Goal: Task Accomplishment & Management: Use online tool/utility

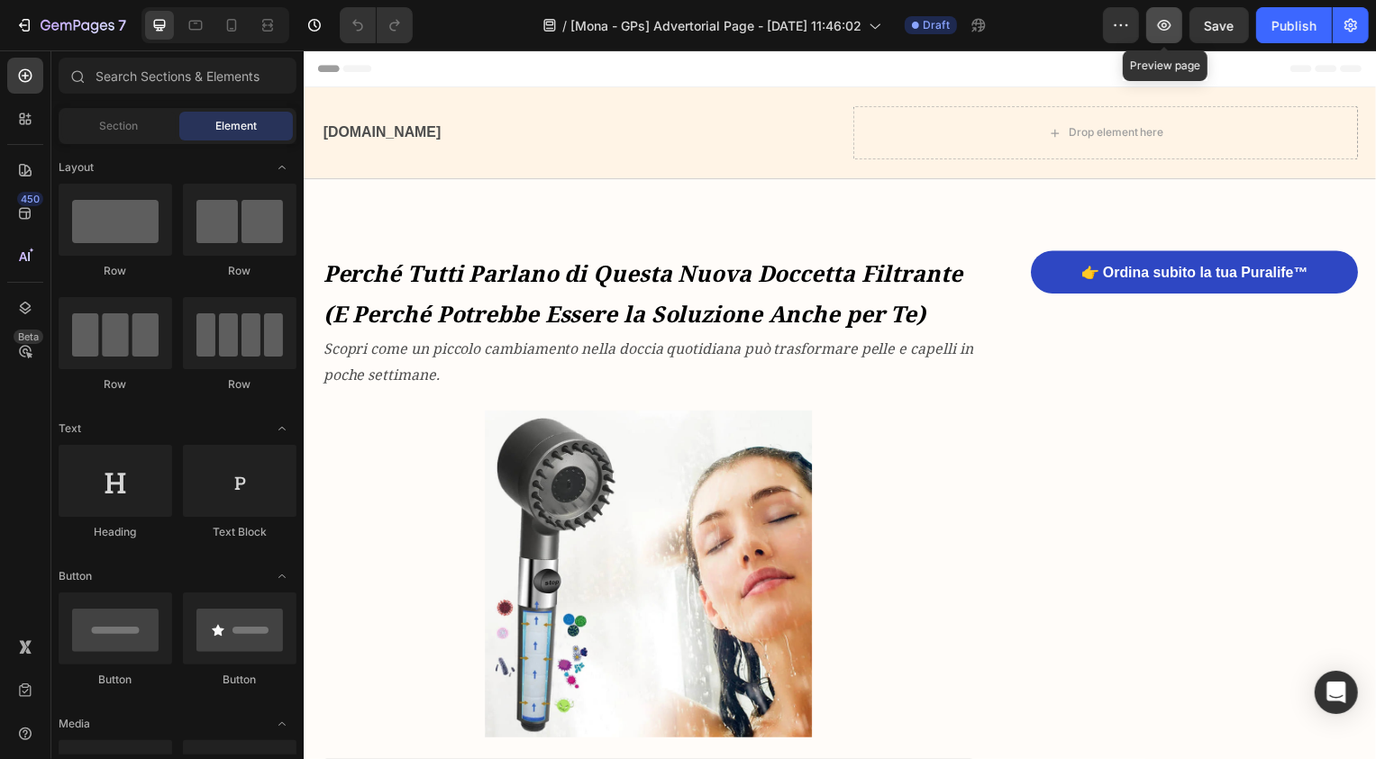
click at [1166, 35] on button "button" at bounding box center [1164, 25] width 36 height 36
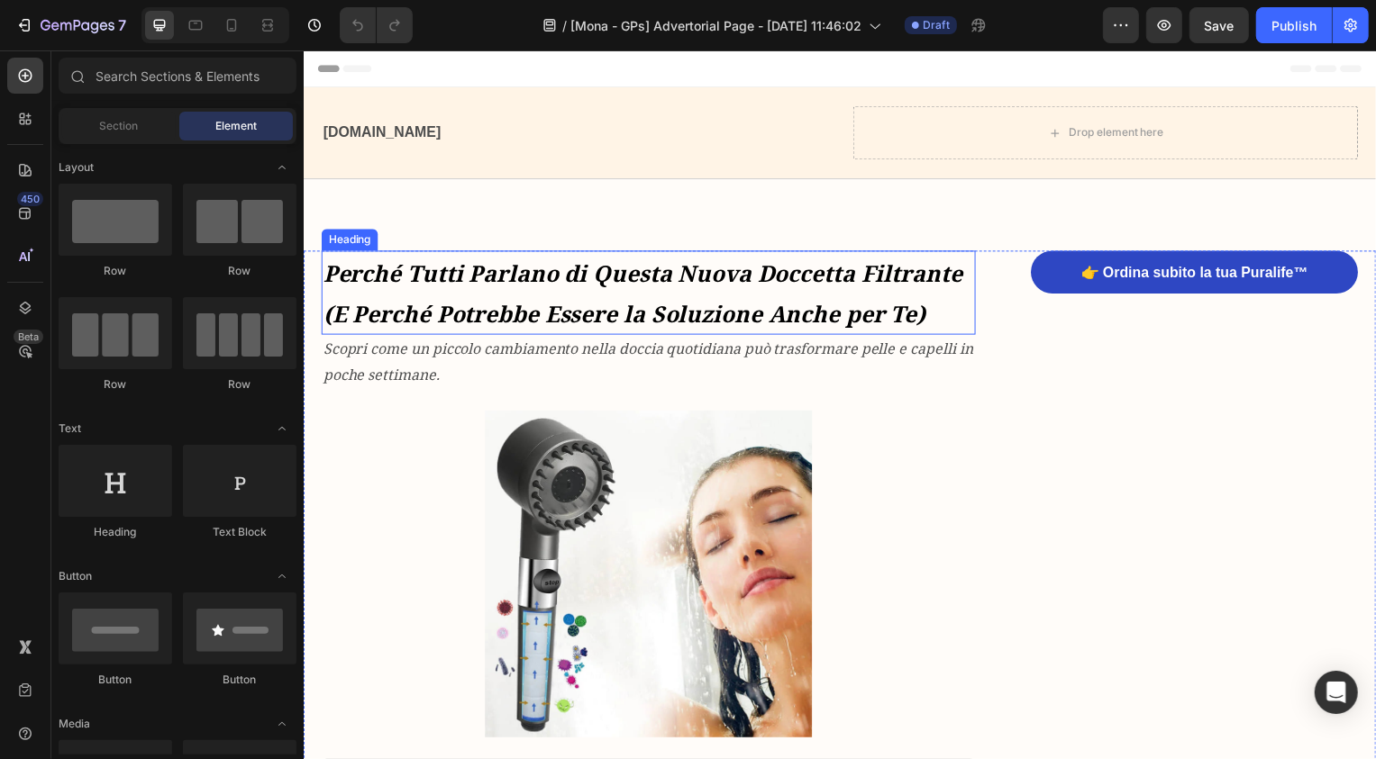
click at [503, 287] on strong "Perché Tutti Parlano di Questa Nuova Doccetta Filtrante (E Perché Potrebbe Esse…" at bounding box center [645, 294] width 644 height 71
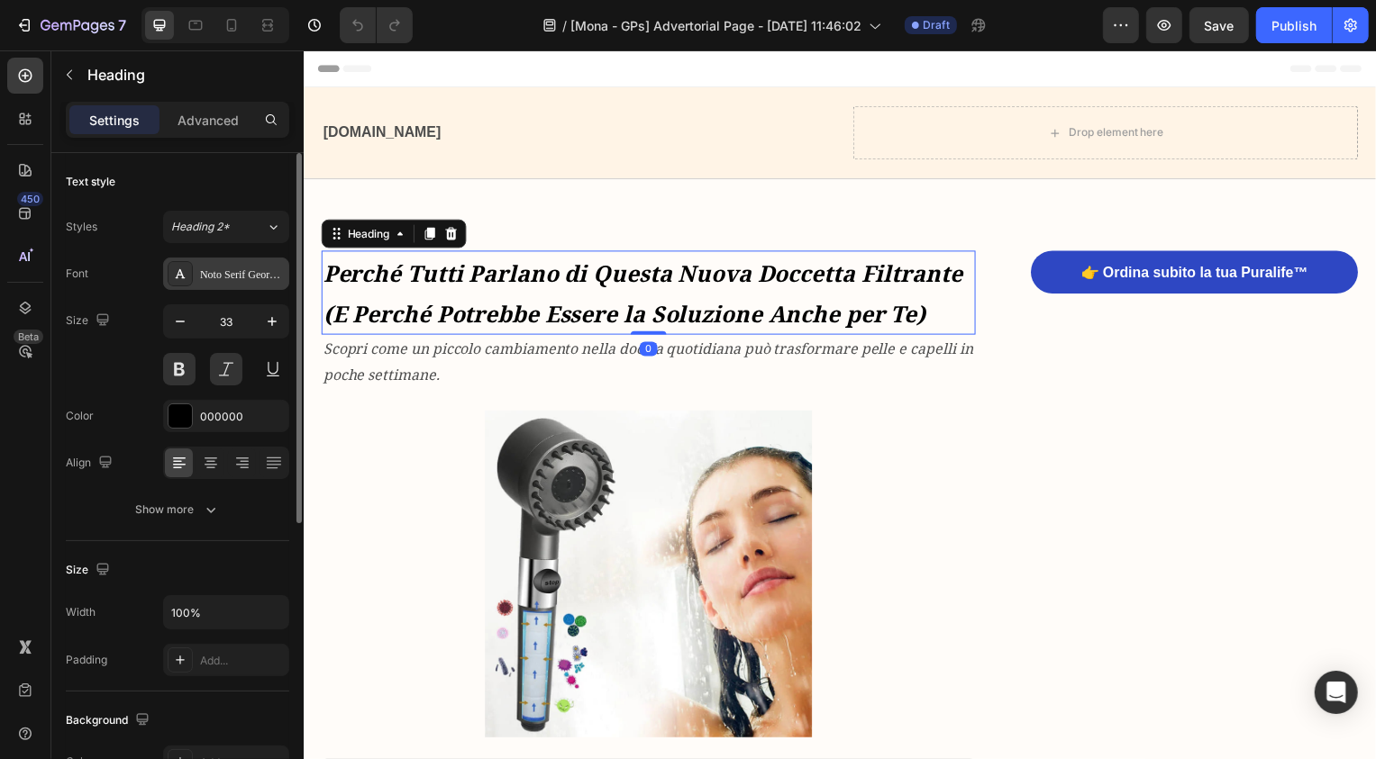
click at [235, 276] on div "Noto Serif Georgian" at bounding box center [242, 275] width 85 height 16
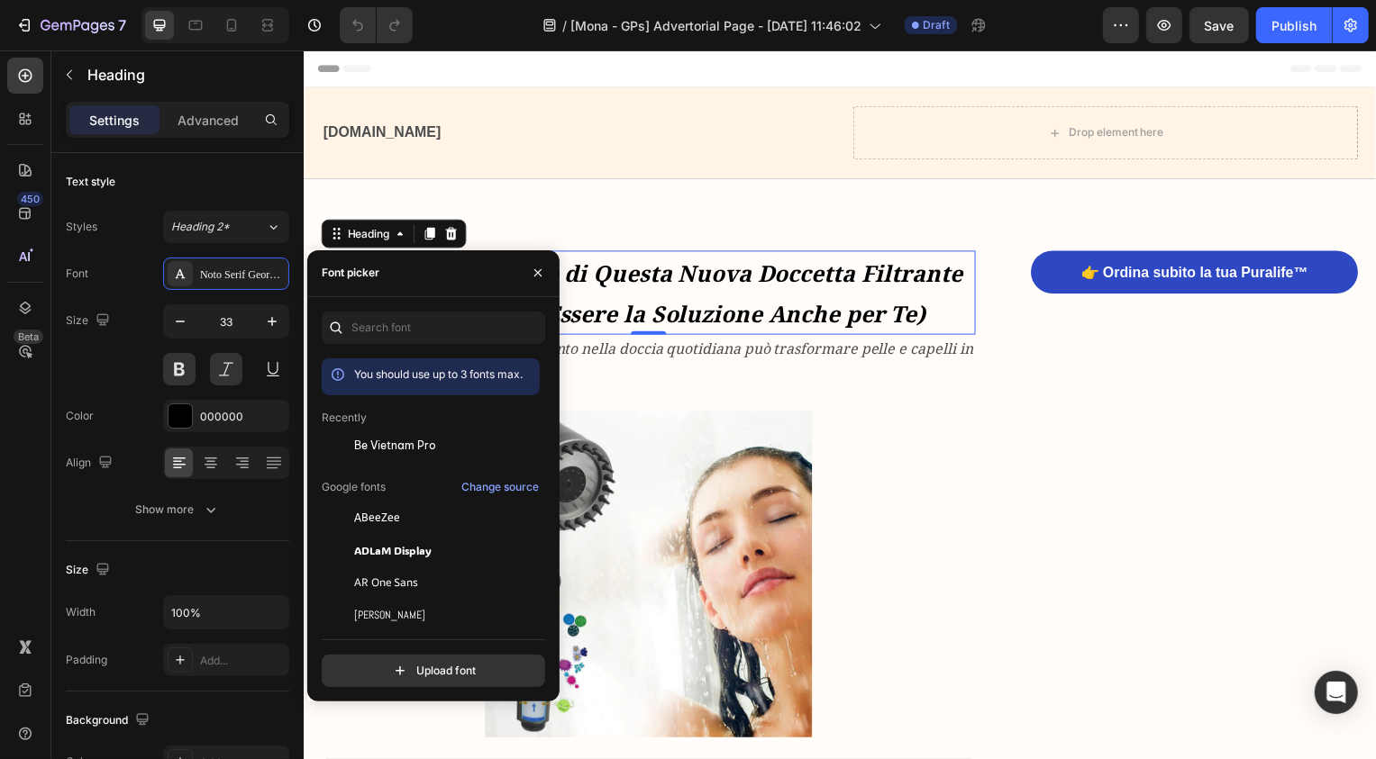
click at [416, 344] on div "You should use up to 3 fonts max. Recently Be Vietnam Pro Google fonts Change s…" at bounding box center [433, 500] width 223 height 376
click at [396, 336] on input "text" at bounding box center [433, 328] width 223 height 32
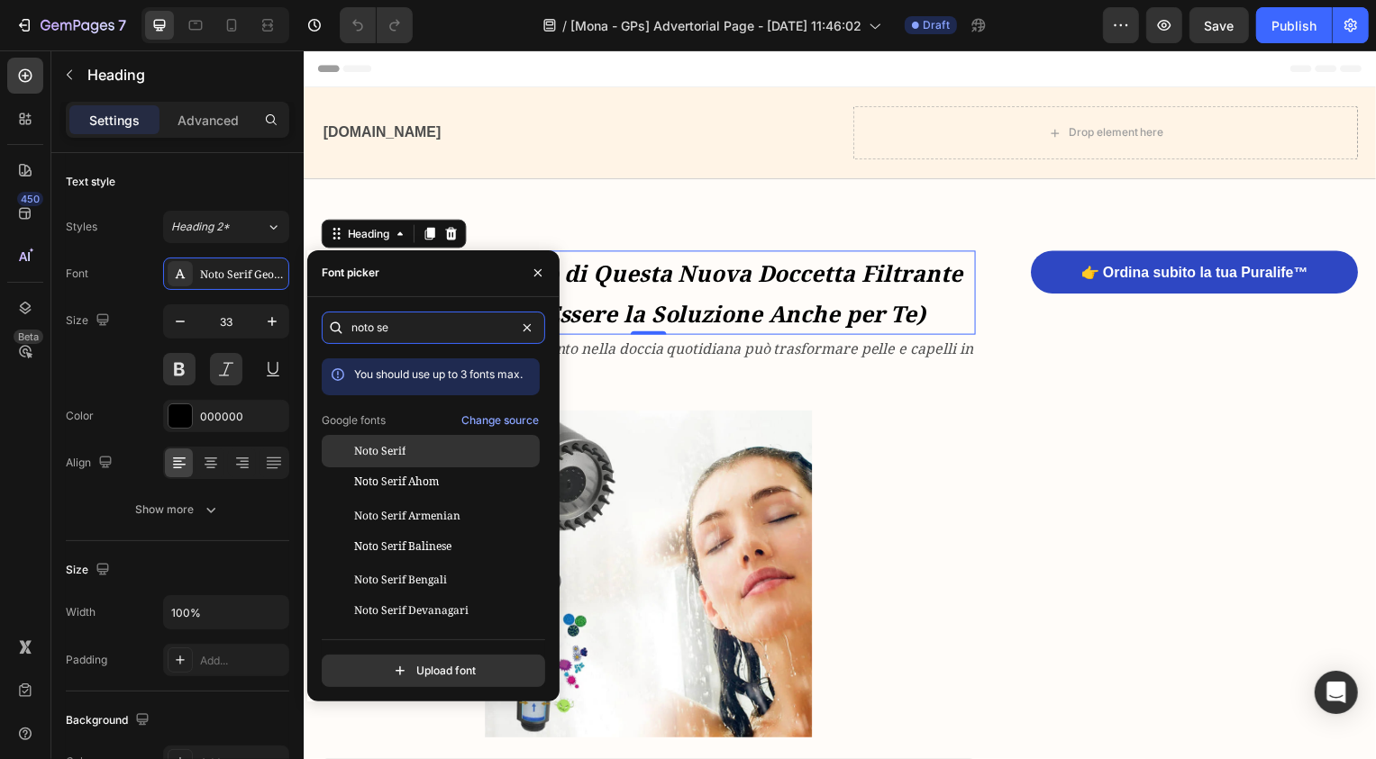
type input "noto se"
click at [426, 452] on div "Noto Serif" at bounding box center [445, 451] width 182 height 16
click at [405, 452] on div "Noto Serif" at bounding box center [445, 451] width 182 height 16
click at [941, 327] on h1 "Perché Tutti Parlano di Questa Nuova Doccetta Filtrante (E Perché Potrebbe Esse…" at bounding box center [650, 294] width 659 height 85
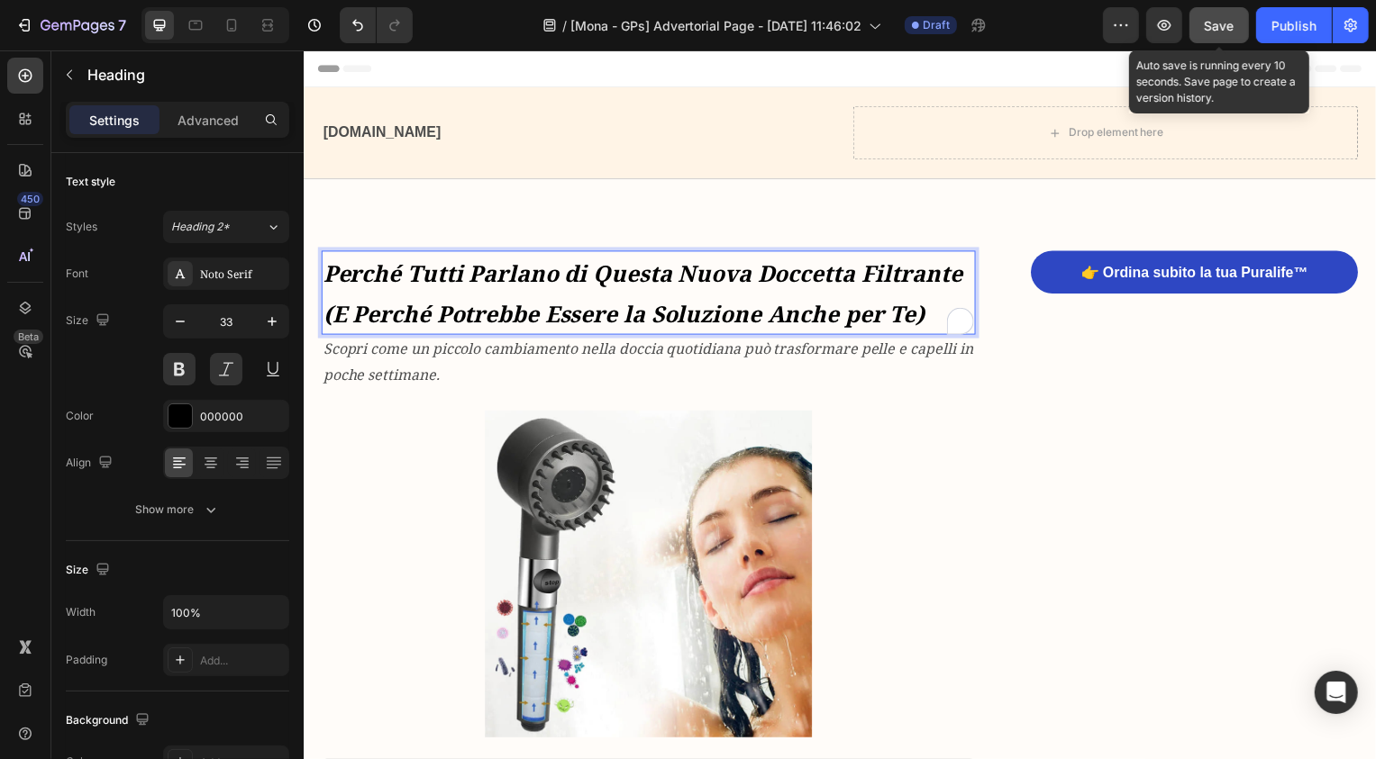
click at [1216, 23] on span "Save" at bounding box center [1220, 25] width 30 height 15
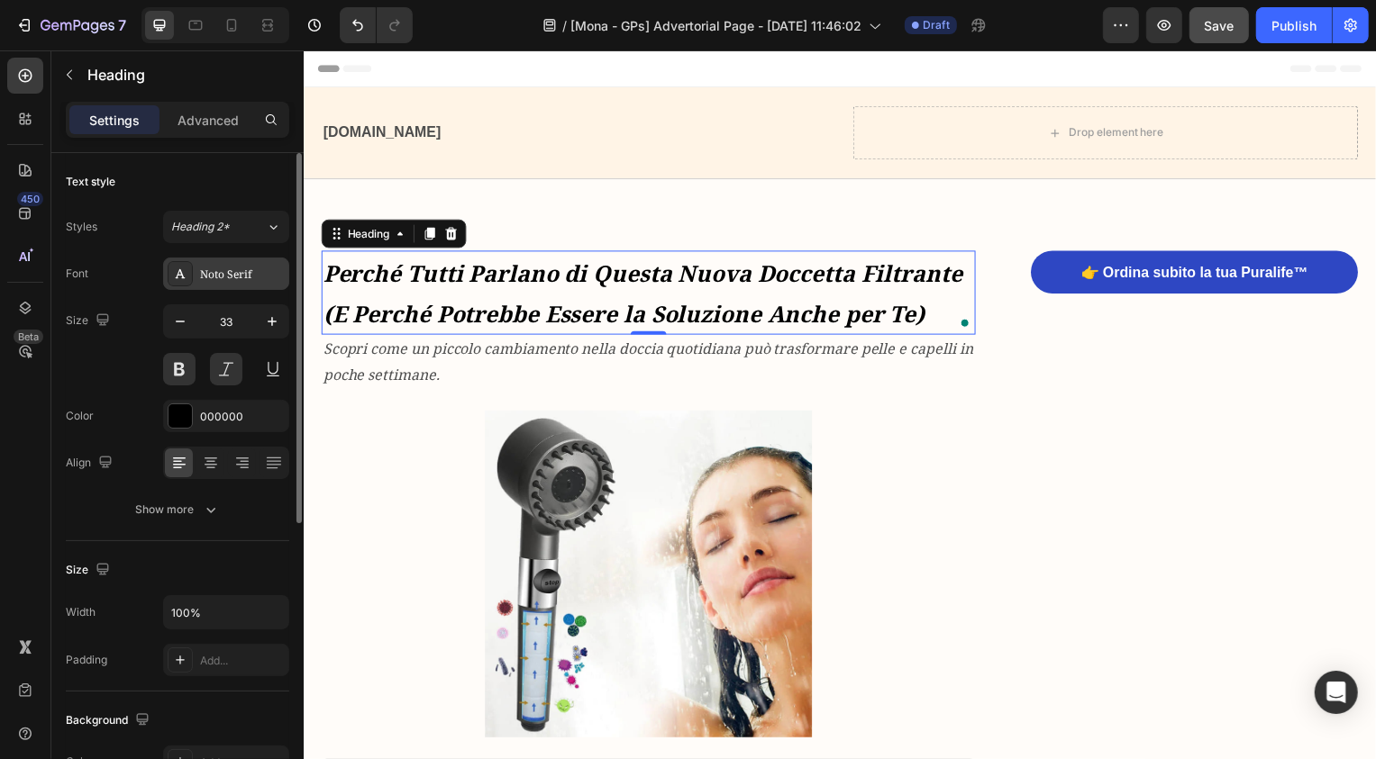
click at [196, 266] on div "Noto Serif" at bounding box center [226, 274] width 126 height 32
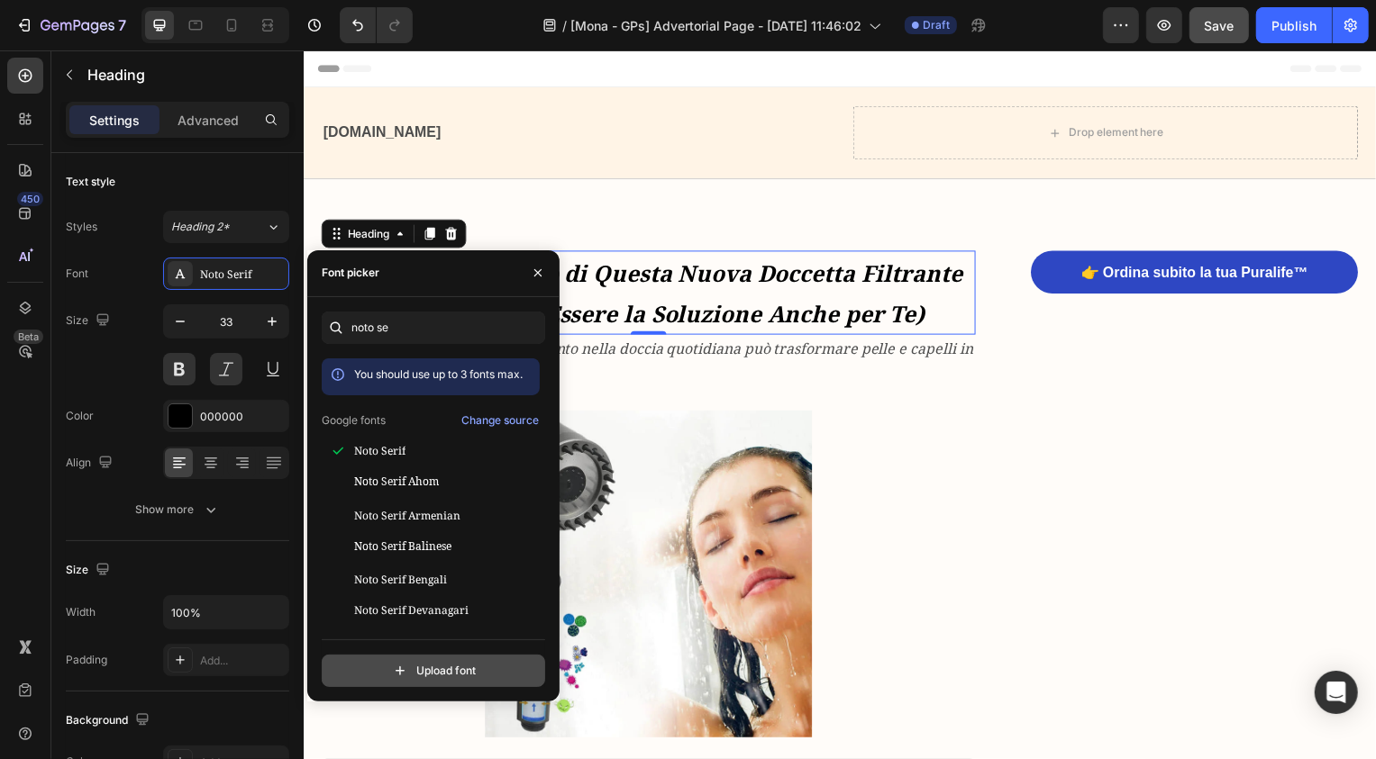
click at [431, 657] on input "file" at bounding box center [472, 671] width 450 height 31
type input "C:\fakepath\noto-serif.italic.ttf"
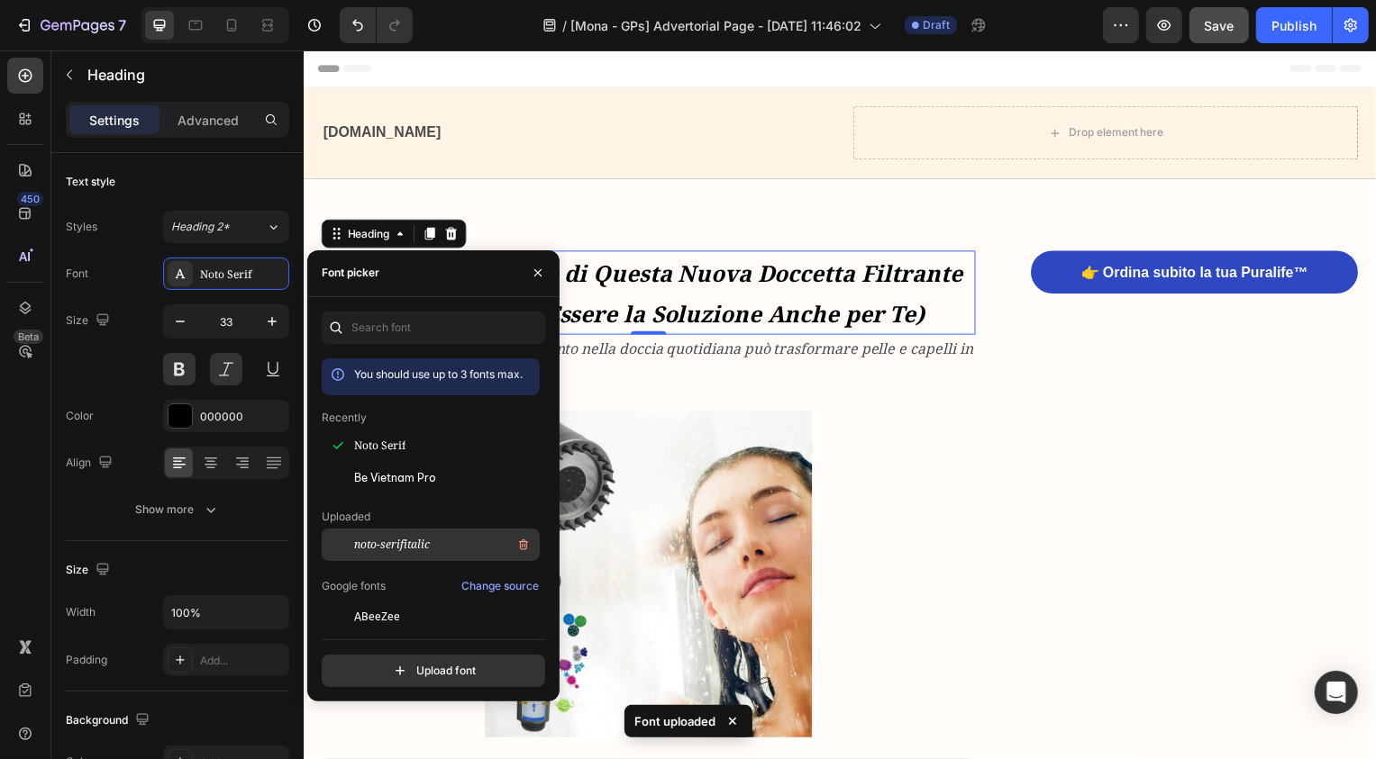
click at [422, 546] on div "noto-serifitalic" at bounding box center [445, 545] width 182 height 22
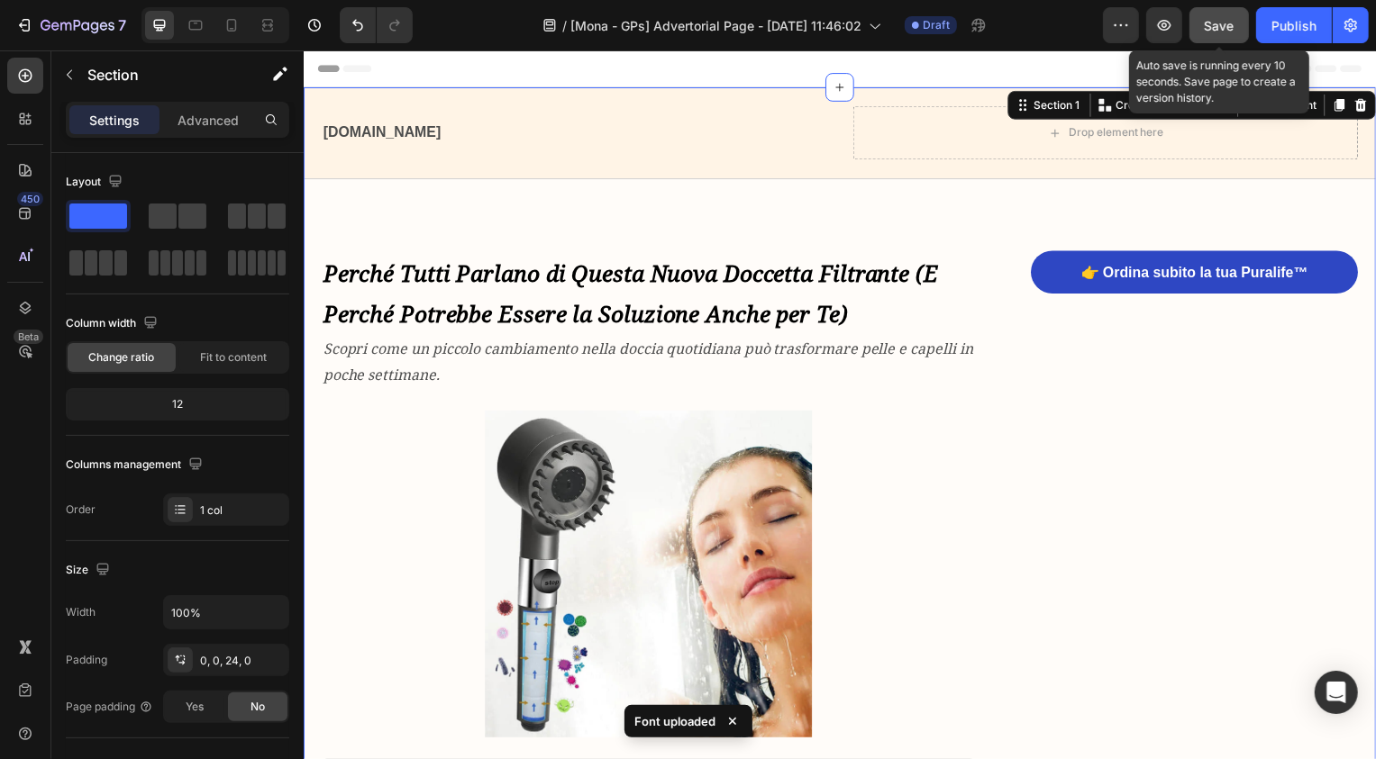
click at [1226, 23] on span "Save" at bounding box center [1220, 25] width 30 height 15
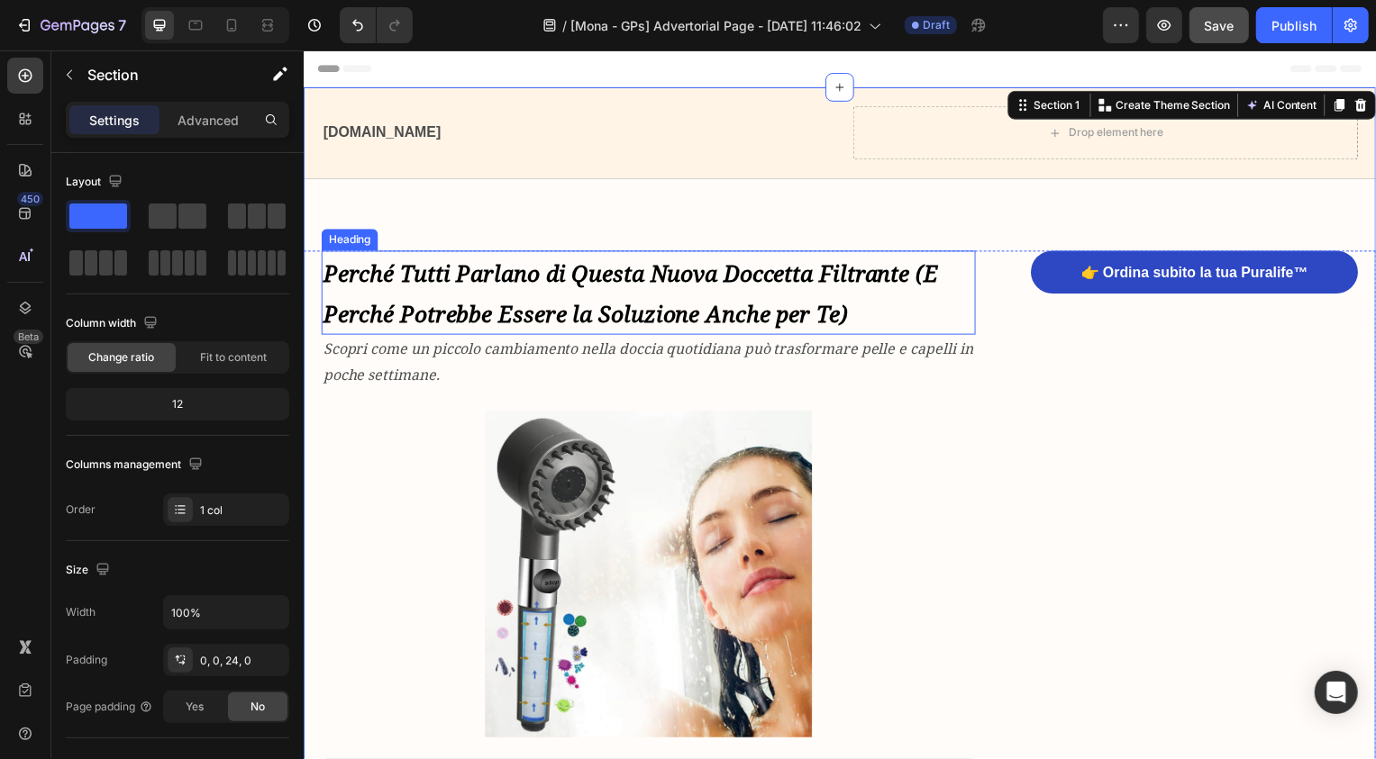
click at [425, 310] on strong "Perché Tutti Parlano di Questa Nuova Doccetta Filtrante (E Perché Potrebbe Esse…" at bounding box center [633, 294] width 620 height 71
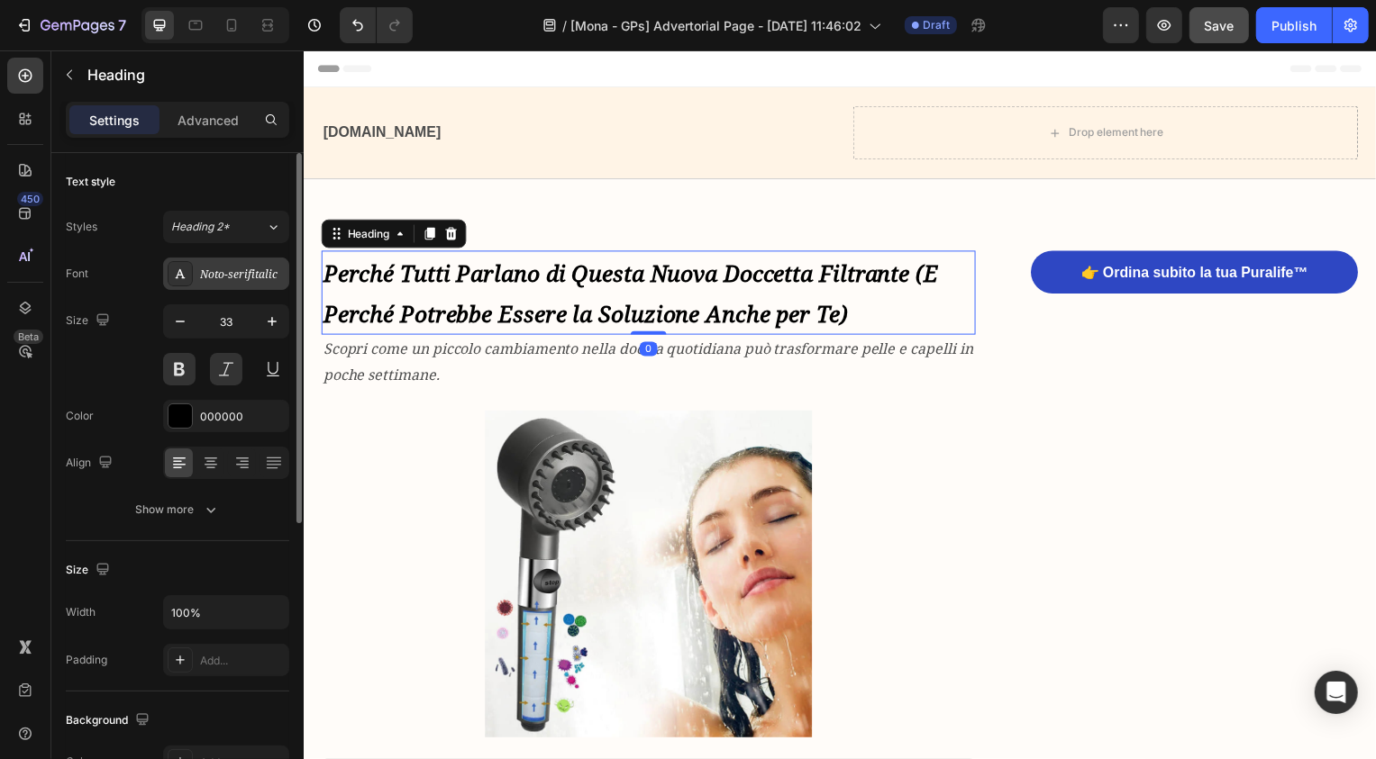
click at [262, 277] on div "Noto-serifitalic" at bounding box center [242, 275] width 85 height 16
